Goal: Task Accomplishment & Management: Manage account settings

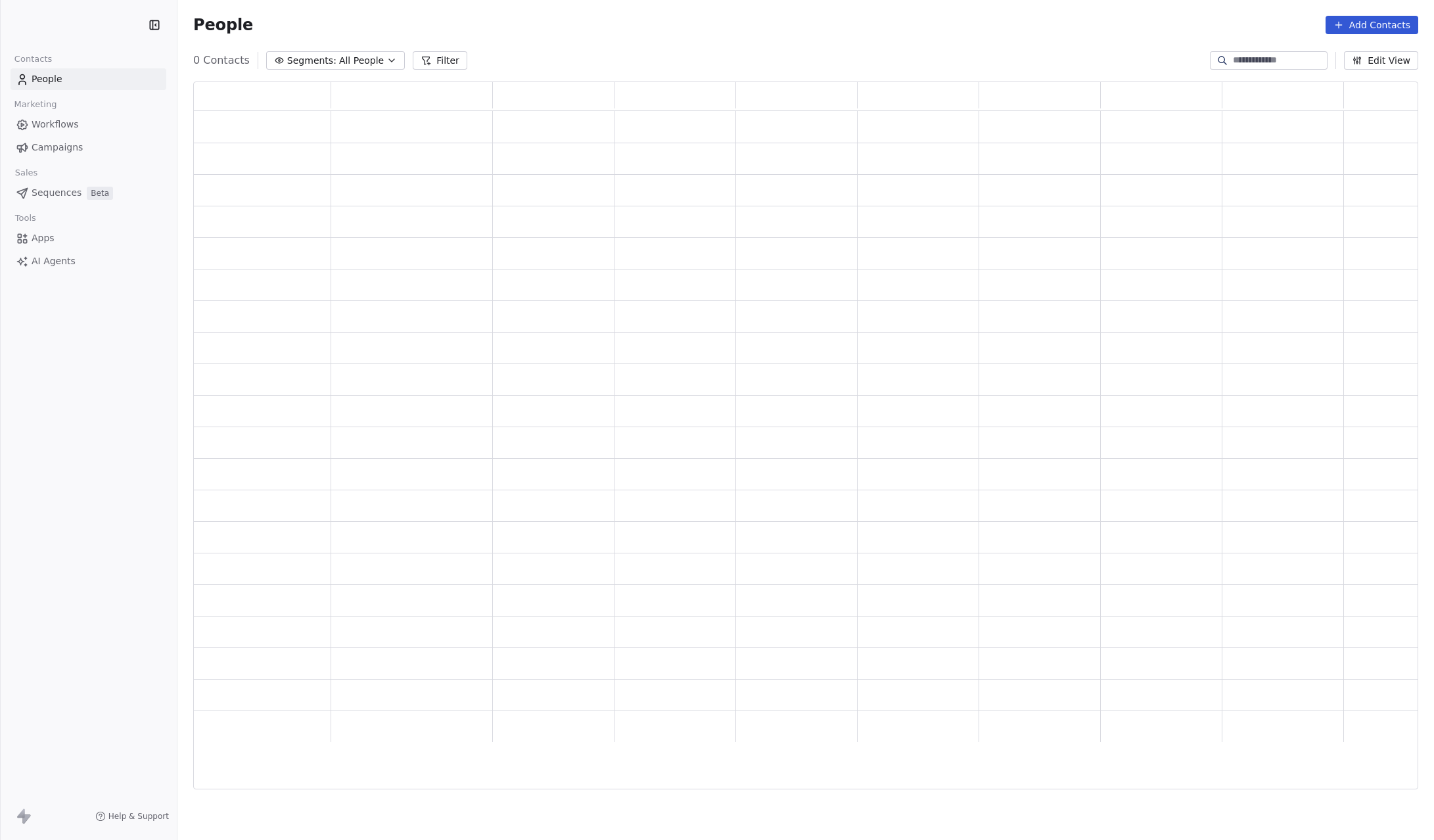
scroll to position [707, 1225]
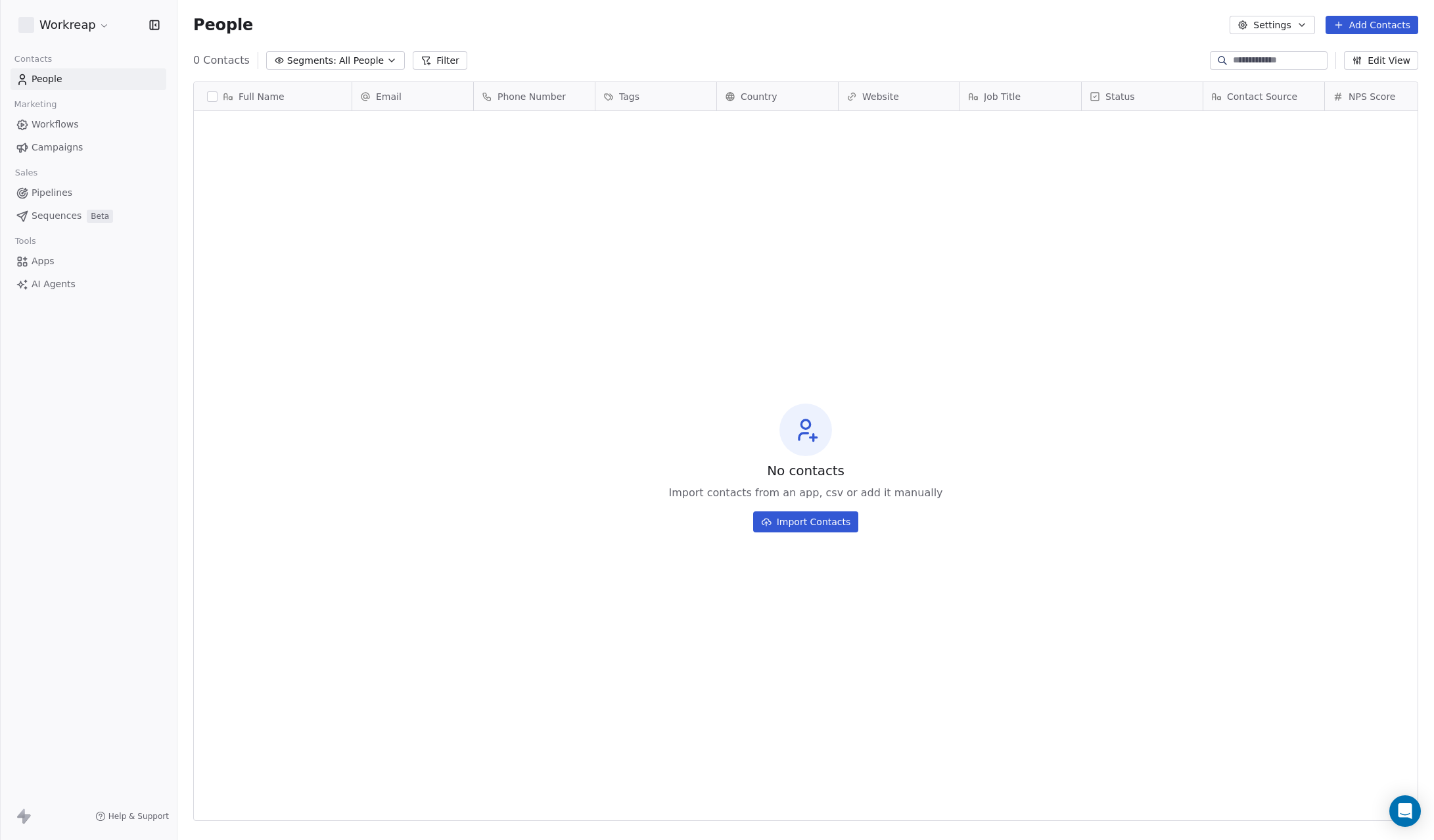
scroll to position [739, 1257]
click at [63, 26] on html "**********" at bounding box center [717, 420] width 1434 height 840
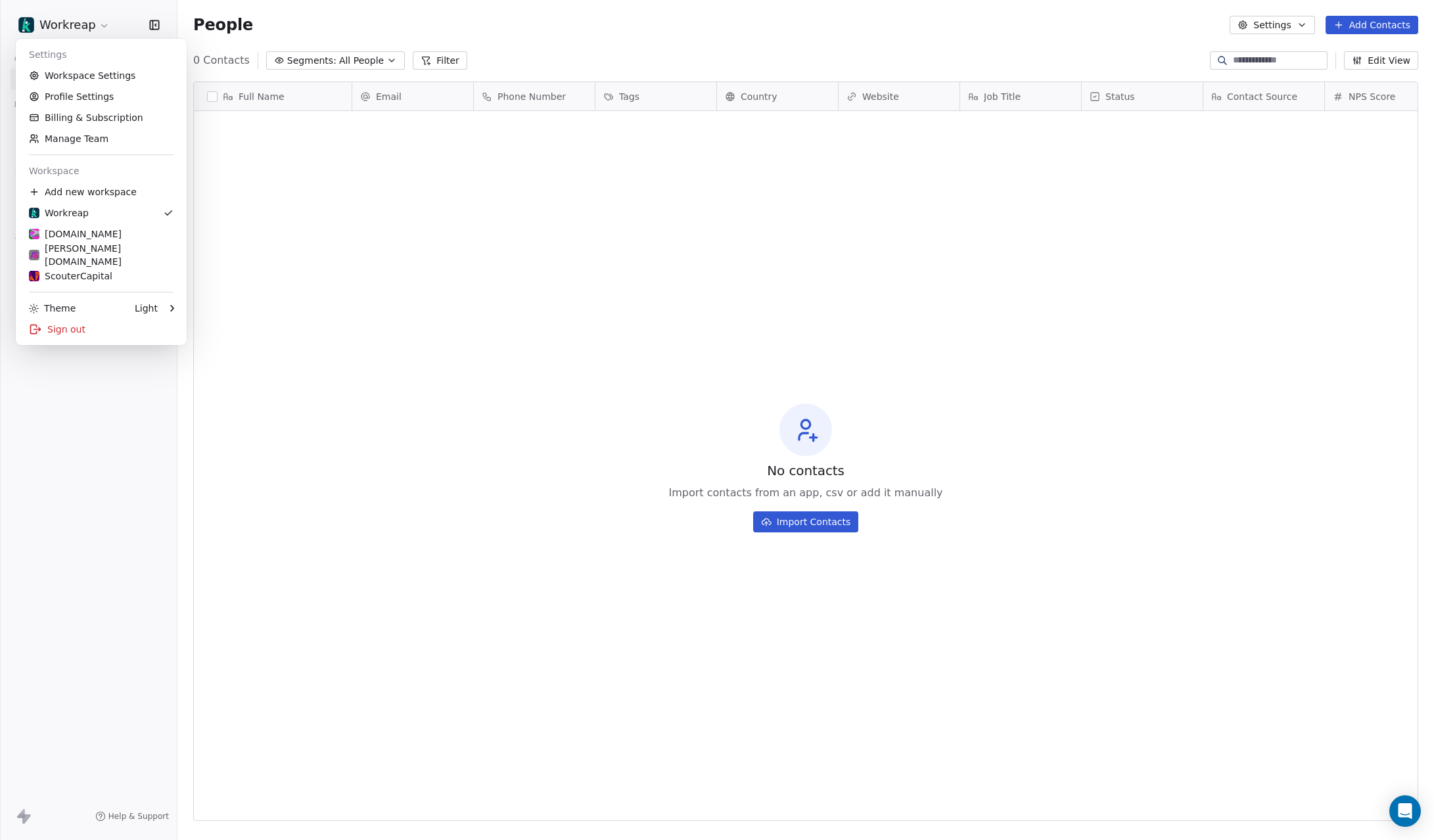
click at [870, 49] on html "**********" at bounding box center [717, 420] width 1434 height 840
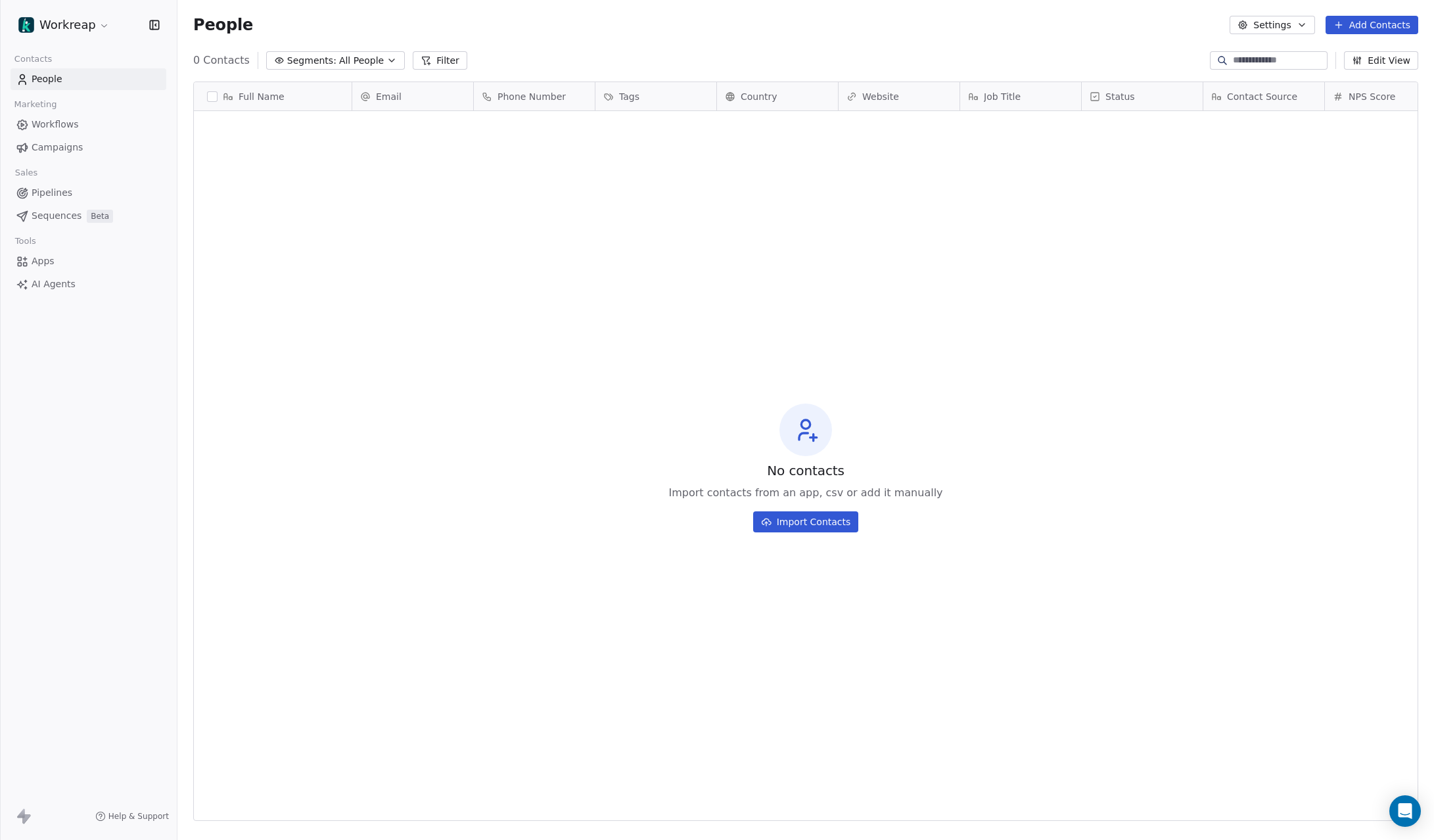
click at [1365, 65] on button "Edit View" at bounding box center [1381, 60] width 74 height 19
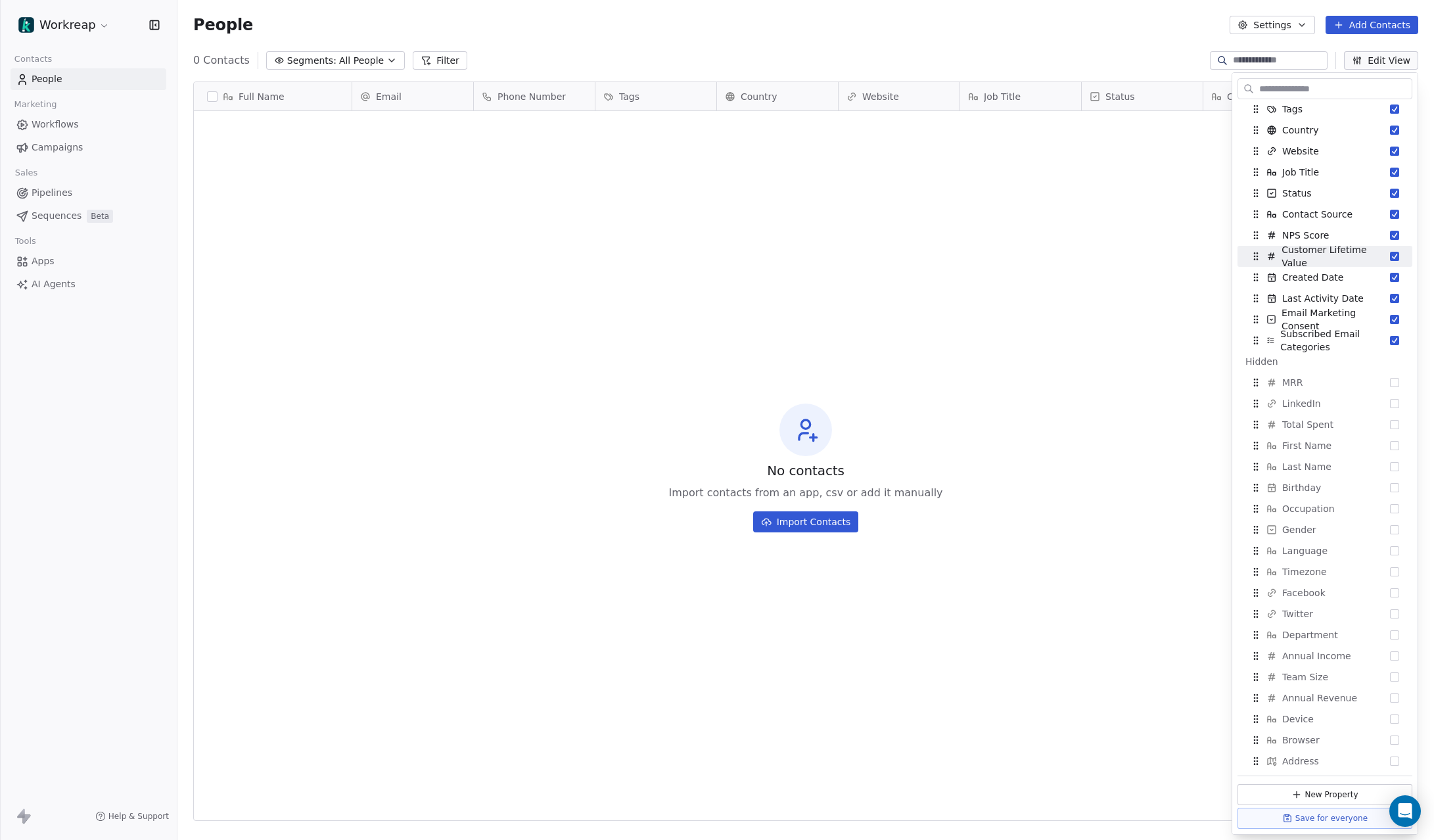
scroll to position [92, 0]
click at [1394, 382] on button "Suggestions" at bounding box center [1394, 380] width 9 height 9
click at [1394, 401] on button "Suggestions" at bounding box center [1394, 401] width 9 height 9
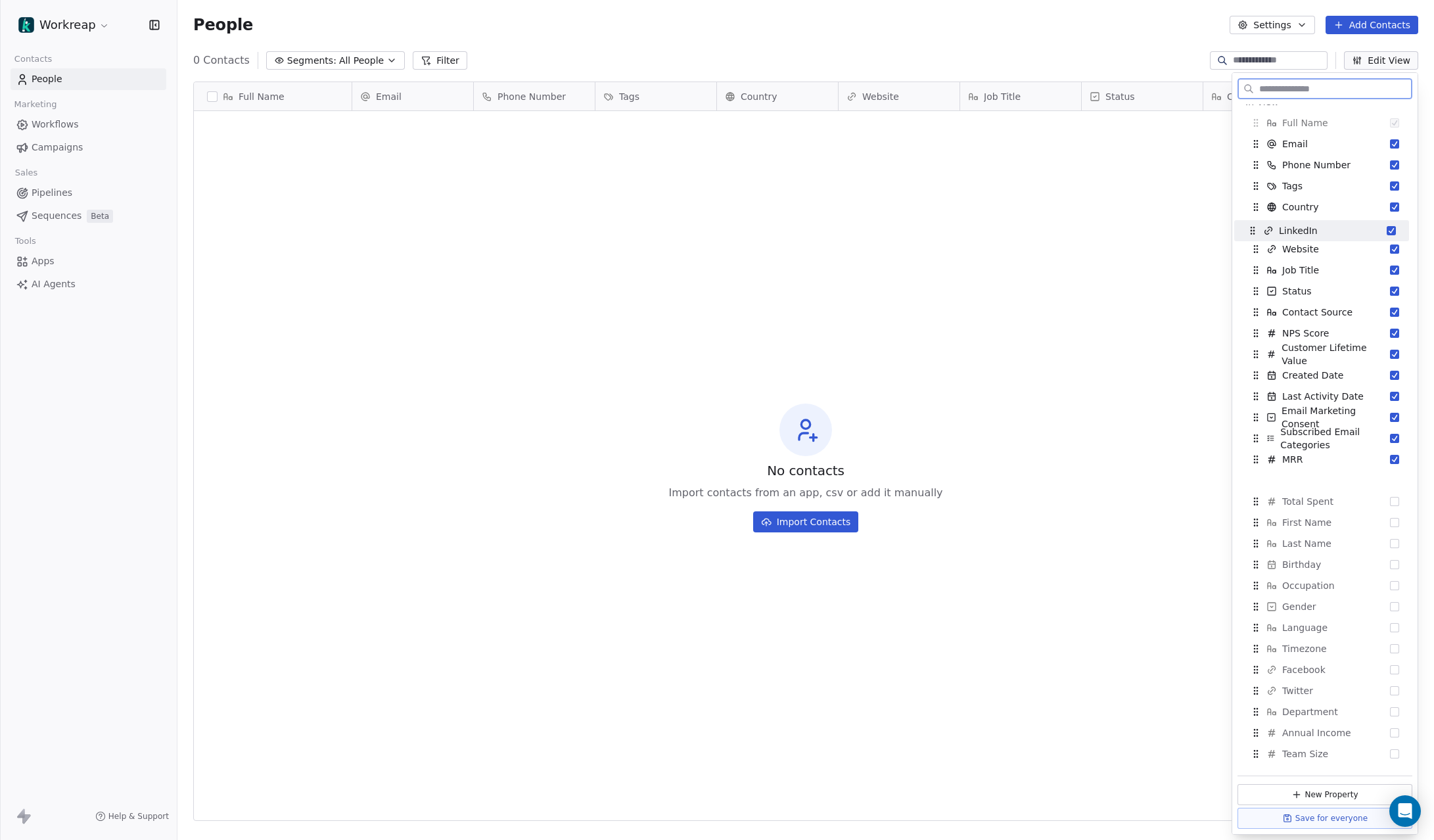
scroll to position [0, 0]
drag, startPoint x: 1257, startPoint y: 380, endPoint x: 1253, endPoint y: 200, distance: 180.0
click at [1253, 201] on icon "Suggestions" at bounding box center [1253, 201] width 1 height 1
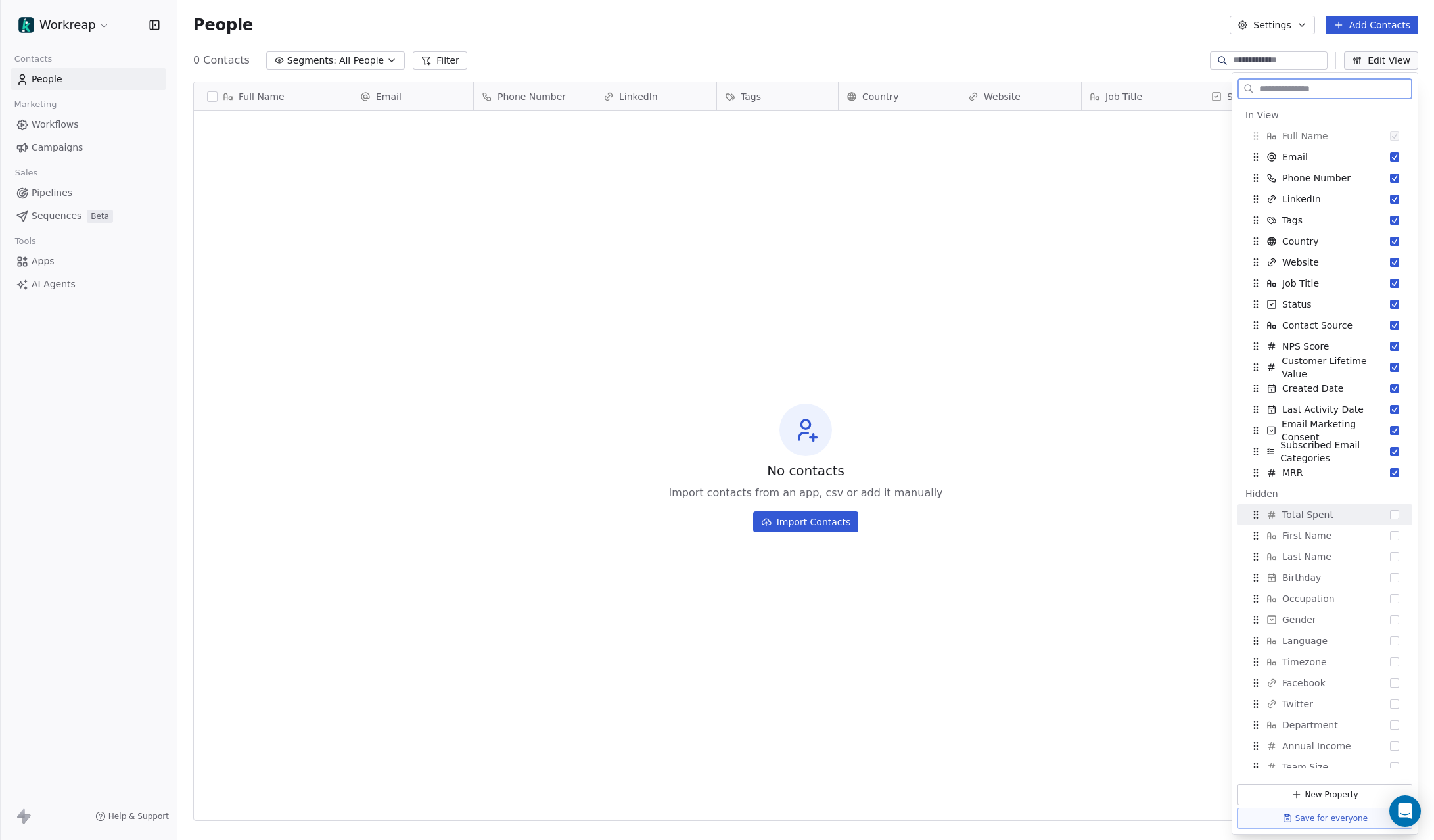
click at [1395, 513] on button "Suggestions" at bounding box center [1394, 515] width 9 height 9
click at [1395, 597] on button "Suggestions" at bounding box center [1394, 599] width 9 height 9
drag, startPoint x: 1255, startPoint y: 515, endPoint x: 1263, endPoint y: 286, distance: 229.1
click at [1263, 286] on icon "Suggestions" at bounding box center [1262, 286] width 1 height 1
drag, startPoint x: 1255, startPoint y: 199, endPoint x: 1253, endPoint y: 347, distance: 148.0
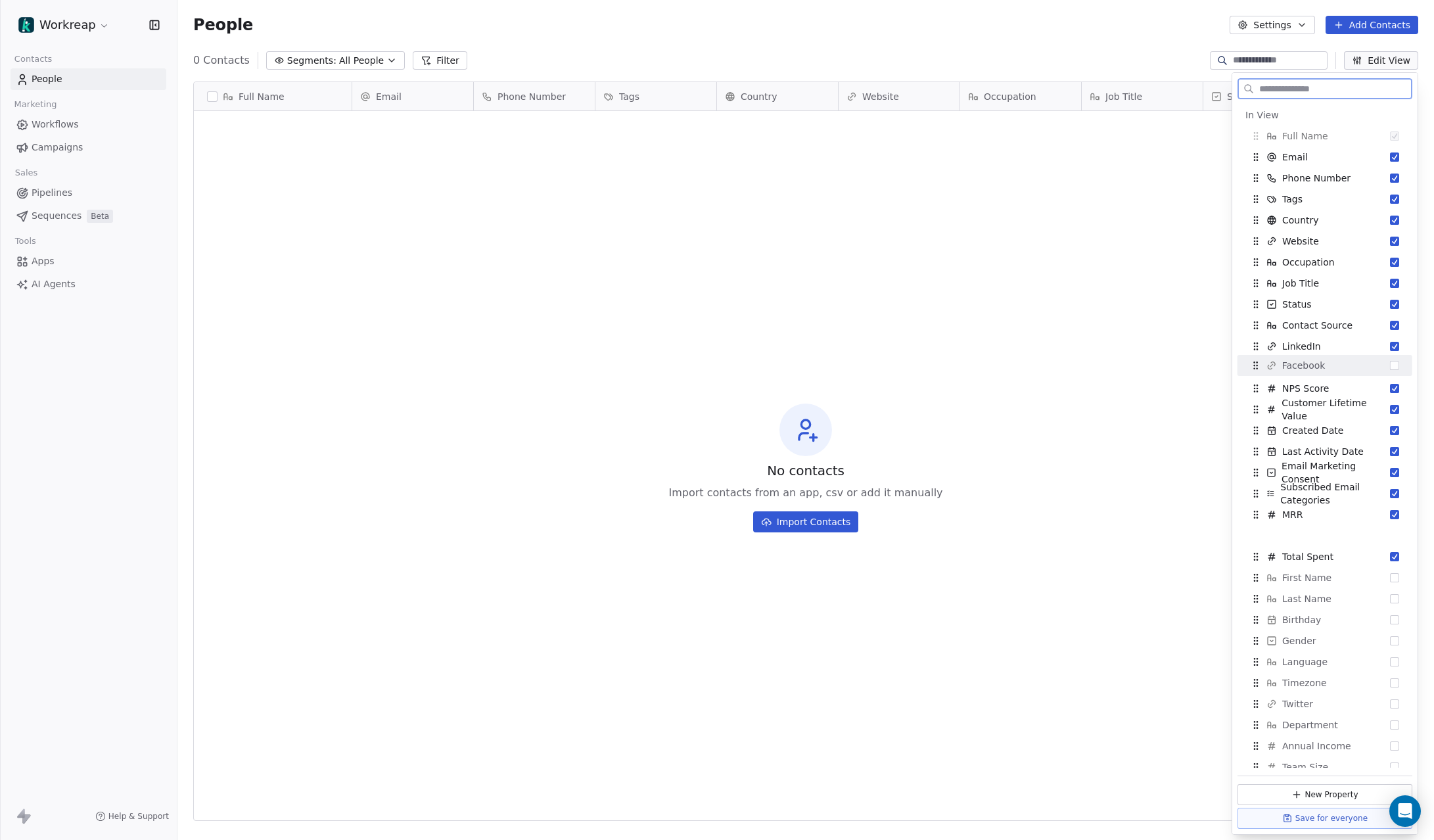
drag, startPoint x: 1253, startPoint y: 685, endPoint x: 1253, endPoint y: 368, distance: 317.0
drag, startPoint x: 1254, startPoint y: 516, endPoint x: 1261, endPoint y: 517, distance: 7.1
click at [1261, 517] on icon "Suggestions" at bounding box center [1263, 515] width 11 height 11
click at [1257, 704] on icon "Suggestions" at bounding box center [1257, 703] width 1 height 1
drag, startPoint x: 1253, startPoint y: 553, endPoint x: 1263, endPoint y: 379, distance: 174.3
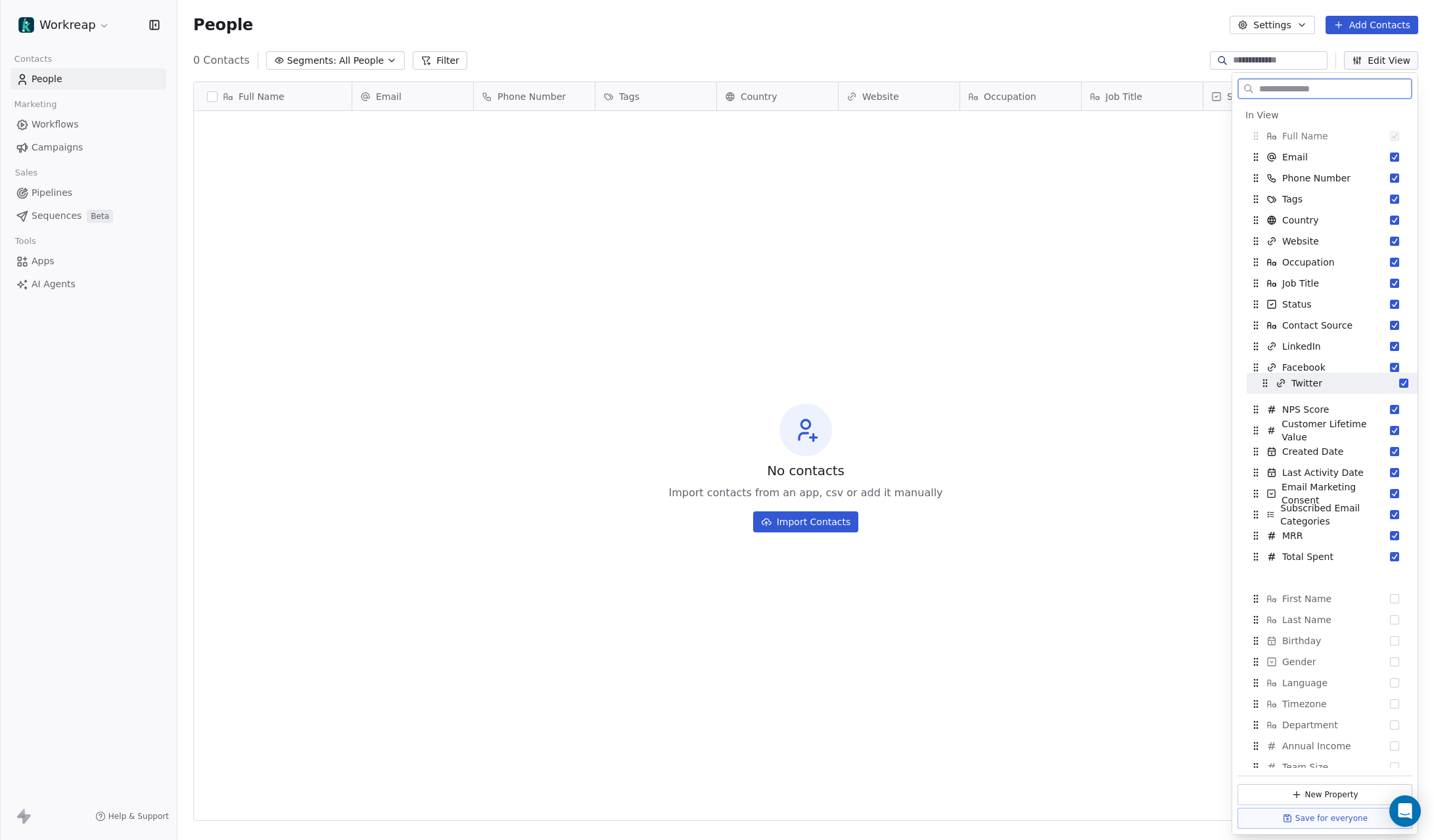
click at [1263, 379] on icon "Suggestions" at bounding box center [1265, 383] width 11 height 11
drag, startPoint x: 1255, startPoint y: 303, endPoint x: 1258, endPoint y: 155, distance: 148.0
click at [1258, 155] on icon "Suggestions" at bounding box center [1258, 157] width 11 height 11
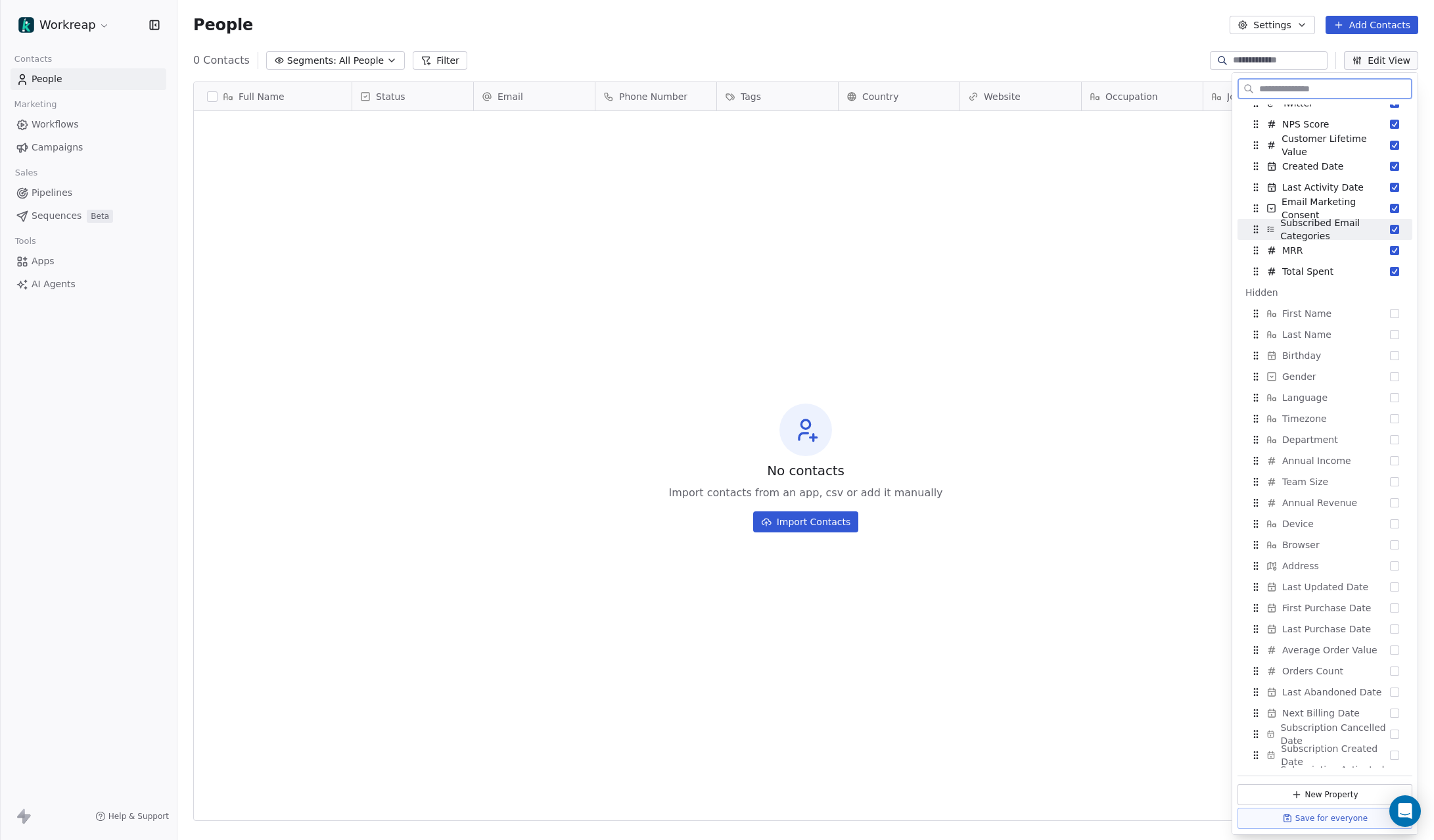
scroll to position [388, 0]
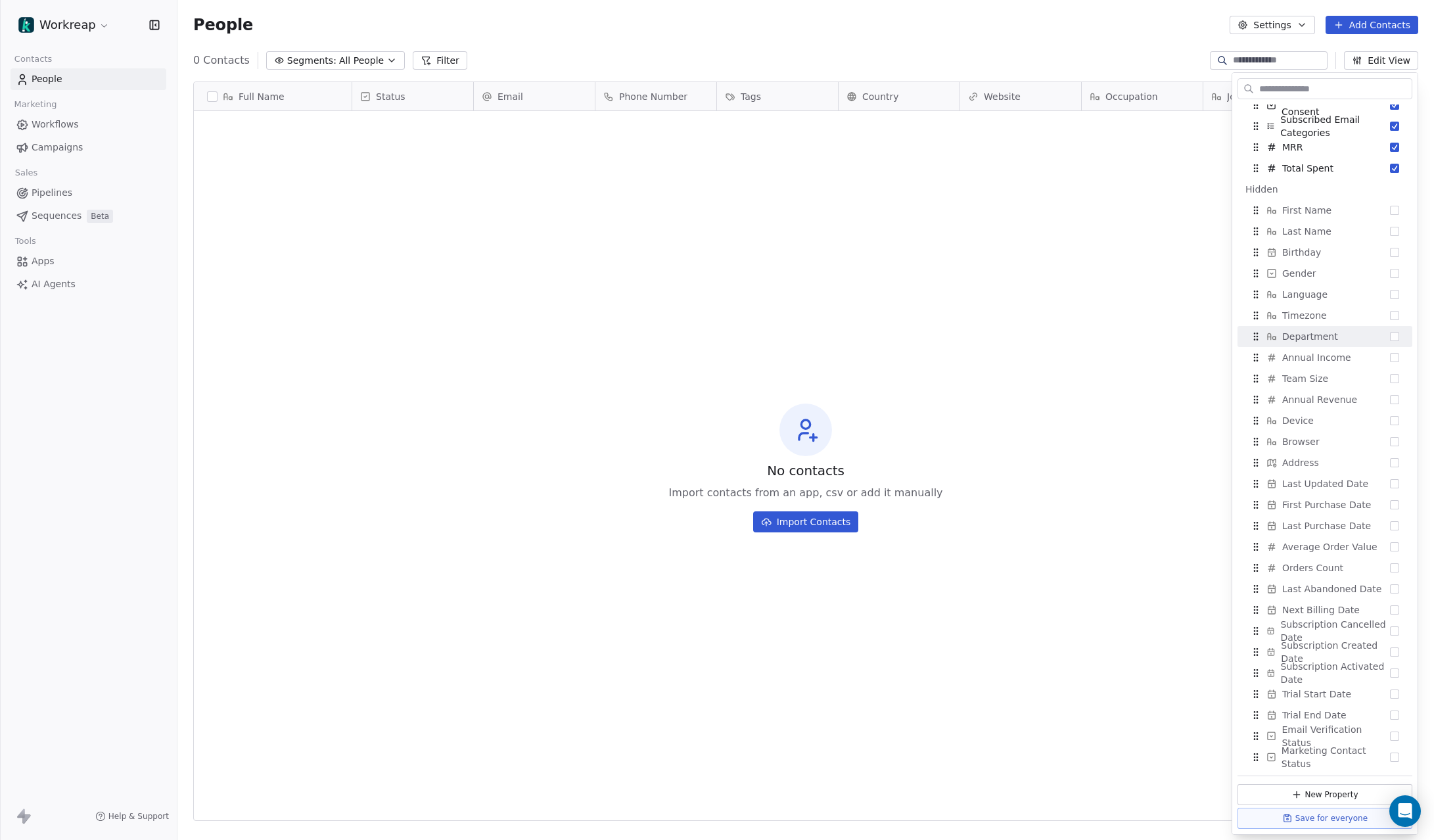
click at [1068, 295] on div "No contacts Import contacts from an app, csv or add it manually Import Contacts" at bounding box center [806, 468] width 1224 height 708
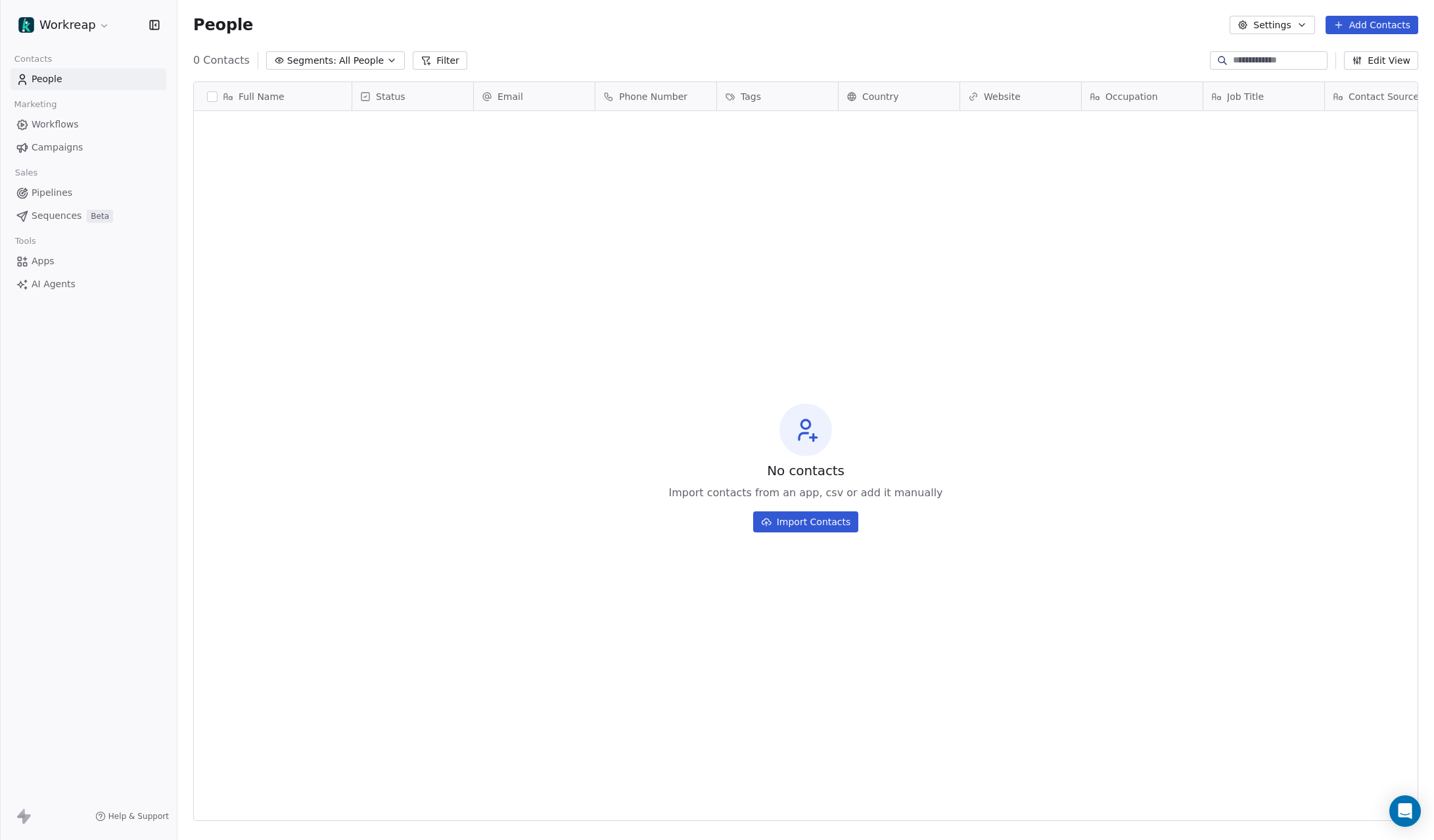
click at [820, 525] on button "Import Contacts" at bounding box center [806, 522] width 106 height 21
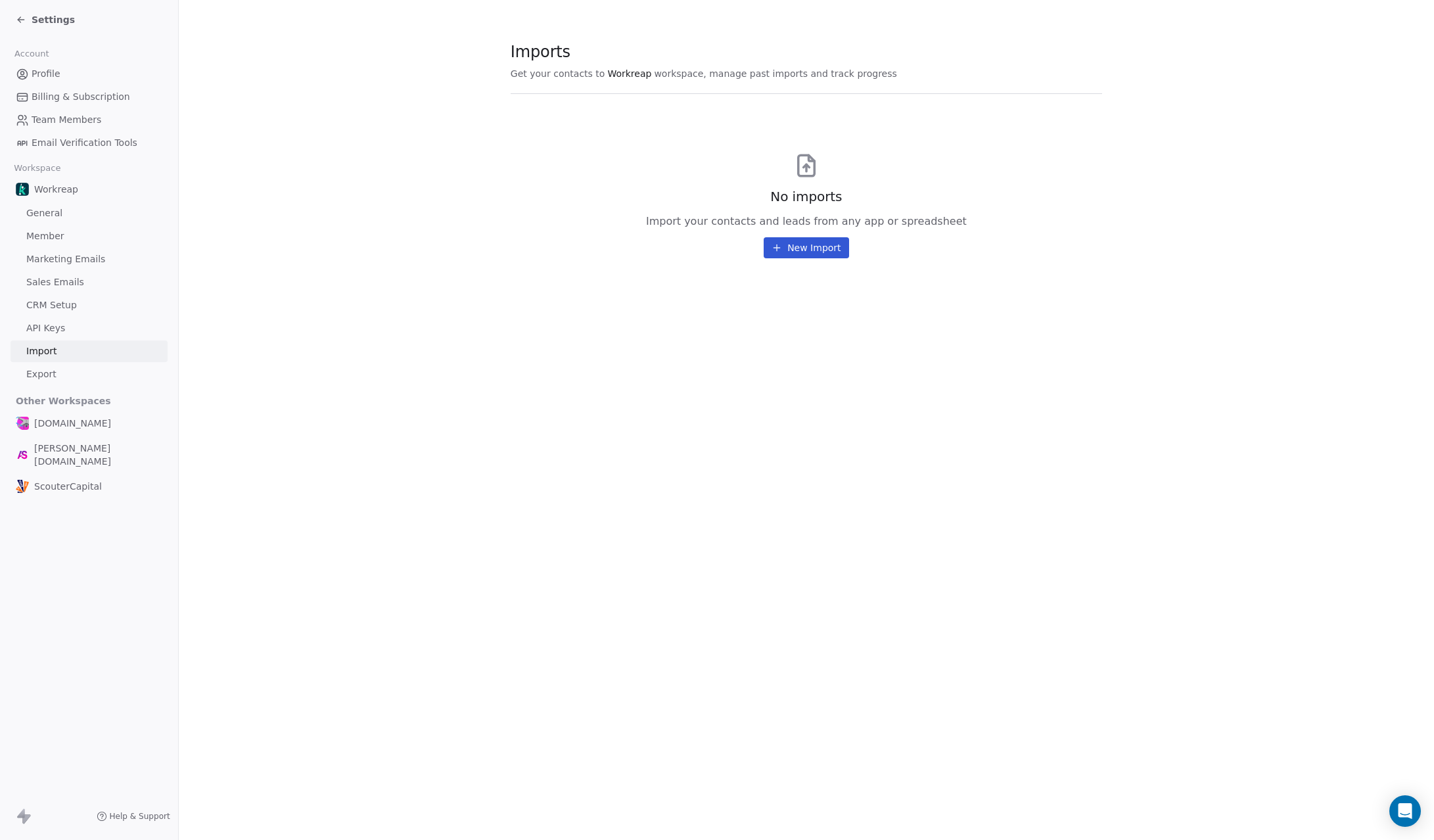
click at [809, 255] on button "New Import" at bounding box center [806, 248] width 85 height 21
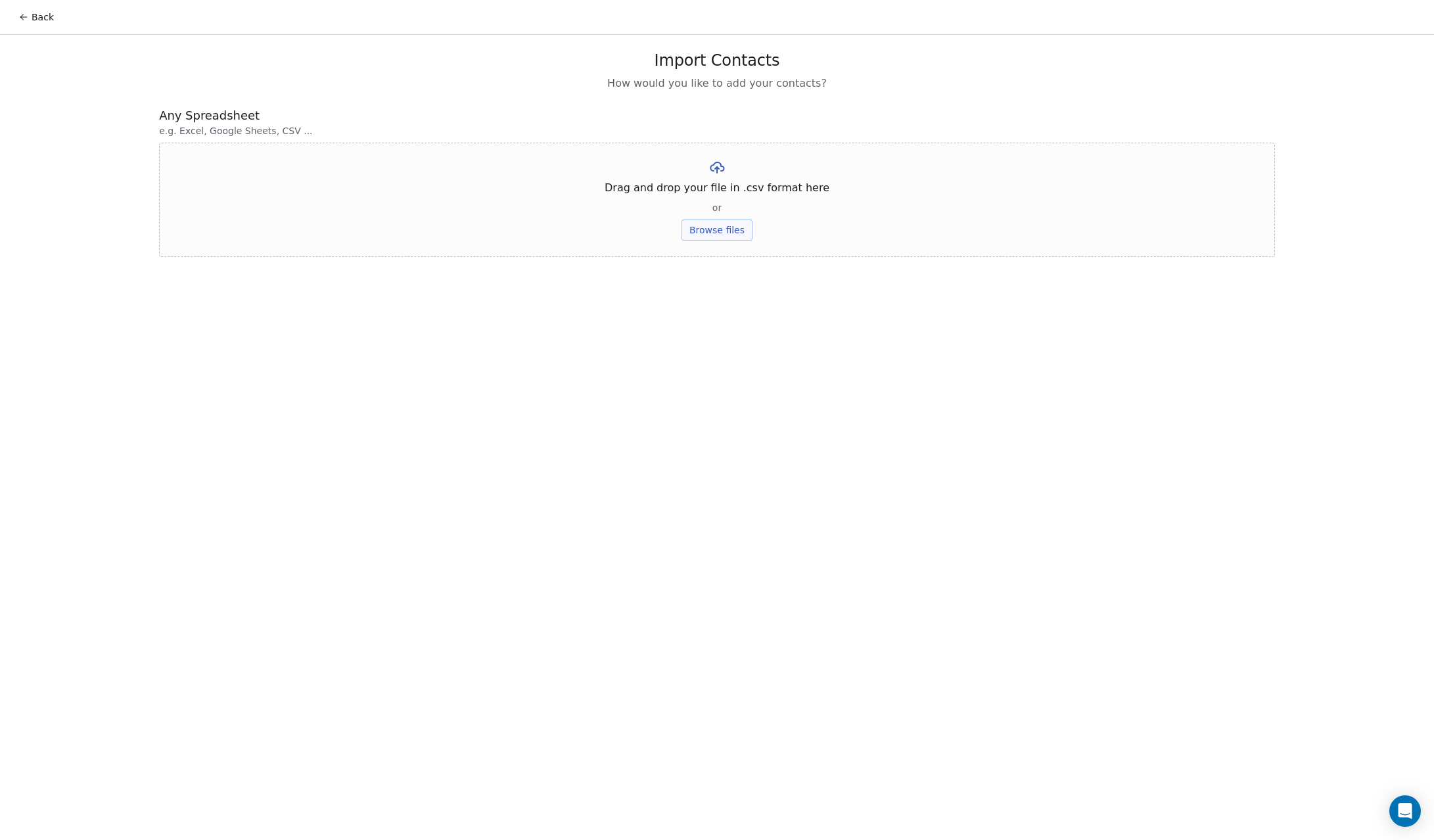
click at [718, 237] on button "Browse files" at bounding box center [716, 230] width 71 height 21
